Goal: Information Seeking & Learning: Learn about a topic

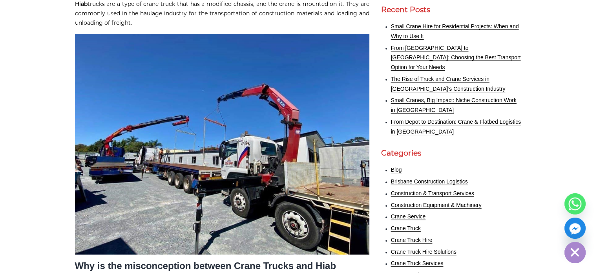
scroll to position [251, 0]
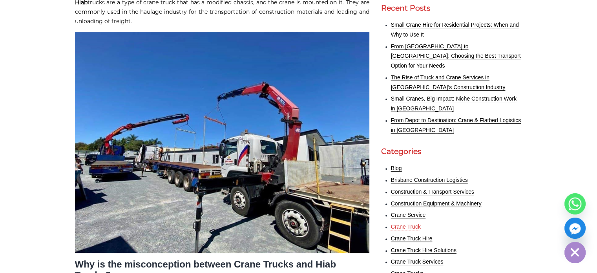
click at [396, 223] on link "Crane Truck" at bounding box center [406, 226] width 30 height 6
